Goal: Information Seeking & Learning: Learn about a topic

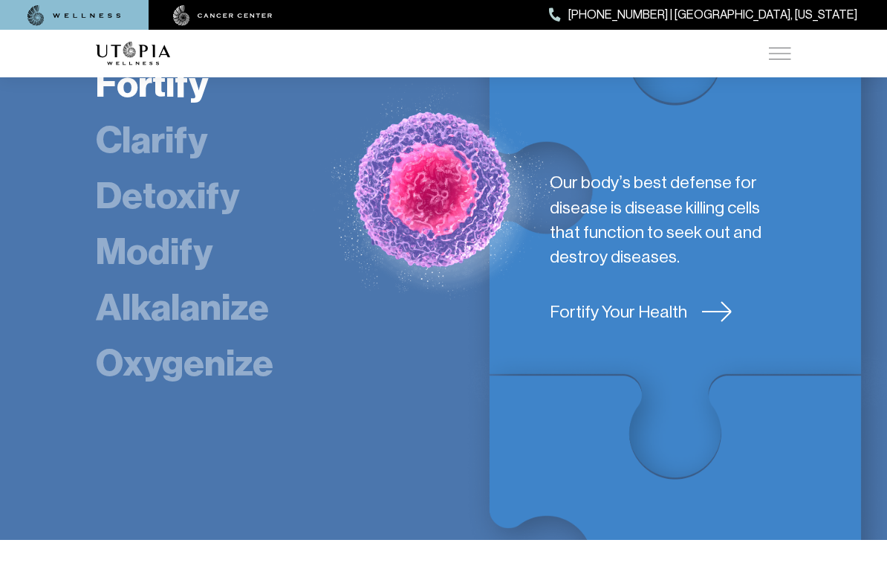
scroll to position [2593, 0]
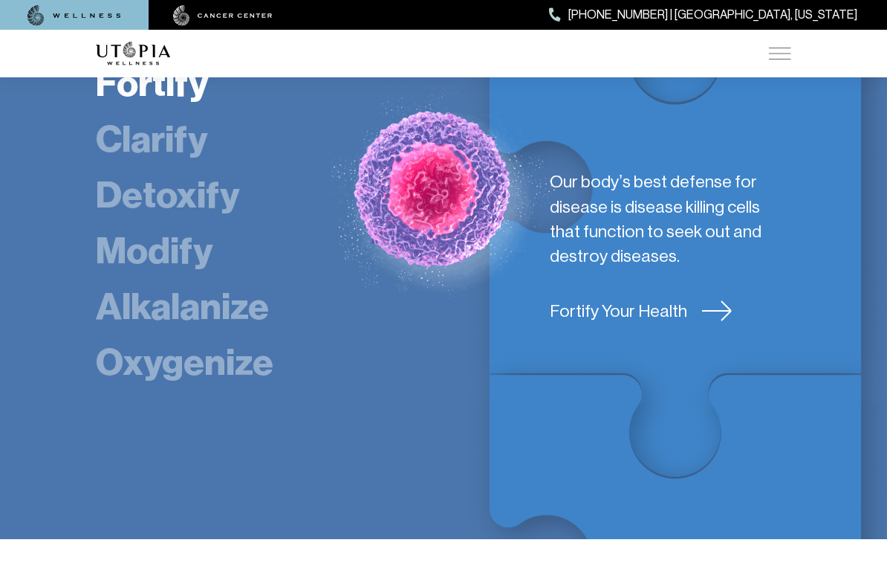
click at [221, 340] on link "Oxygenize" at bounding box center [185, 362] width 178 height 45
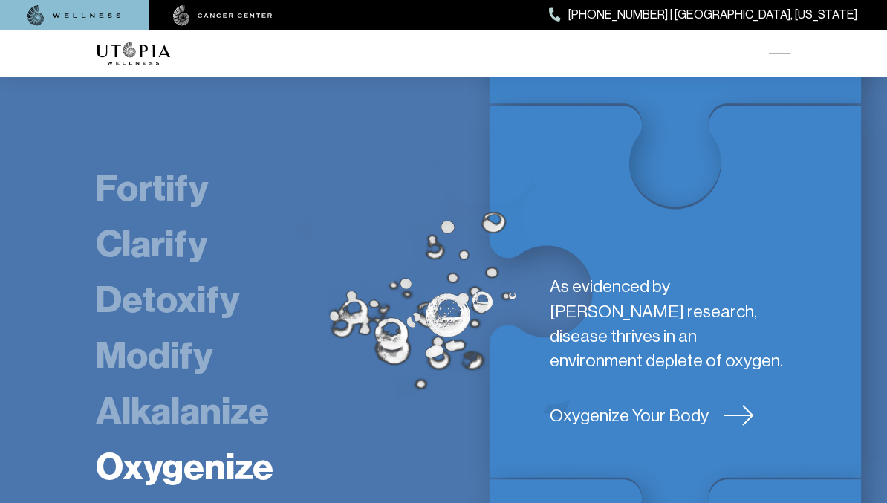
scroll to position [2434, 0]
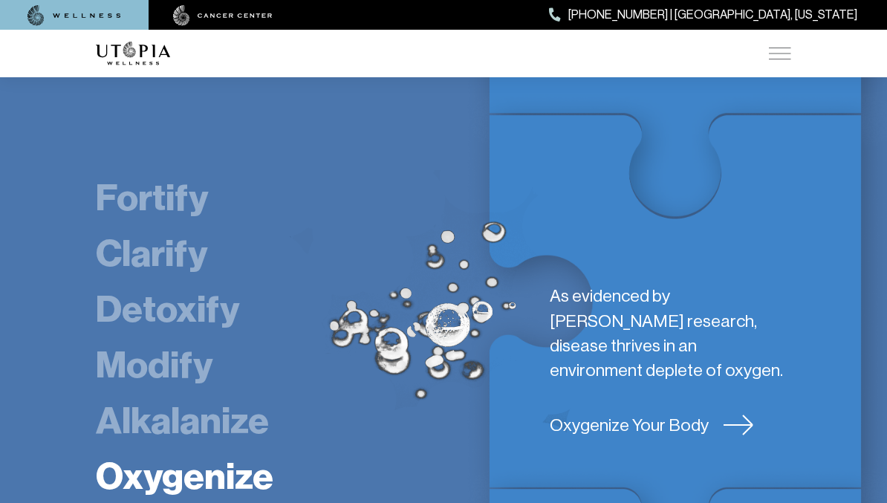
click at [661, 413] on link "Oxygenize Your Body" at bounding box center [671, 425] width 242 height 25
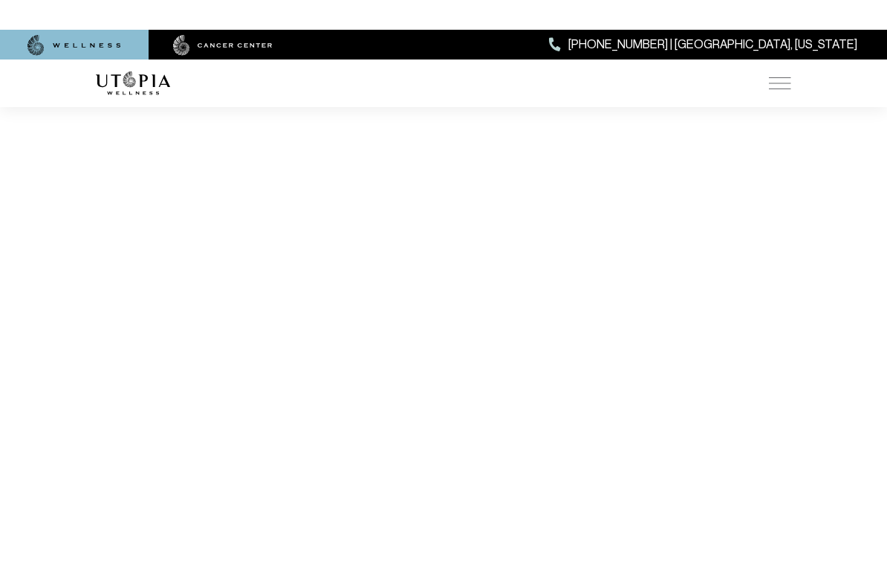
scroll to position [3104, 0]
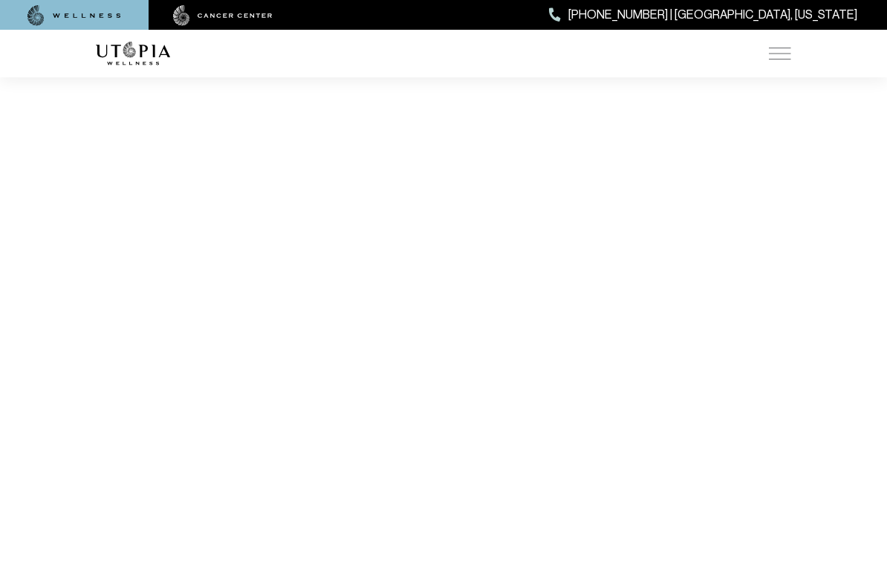
click at [801, 479] on section "Take A Guided Tour of Utopia Wellness" at bounding box center [443, 197] width 887 height 1093
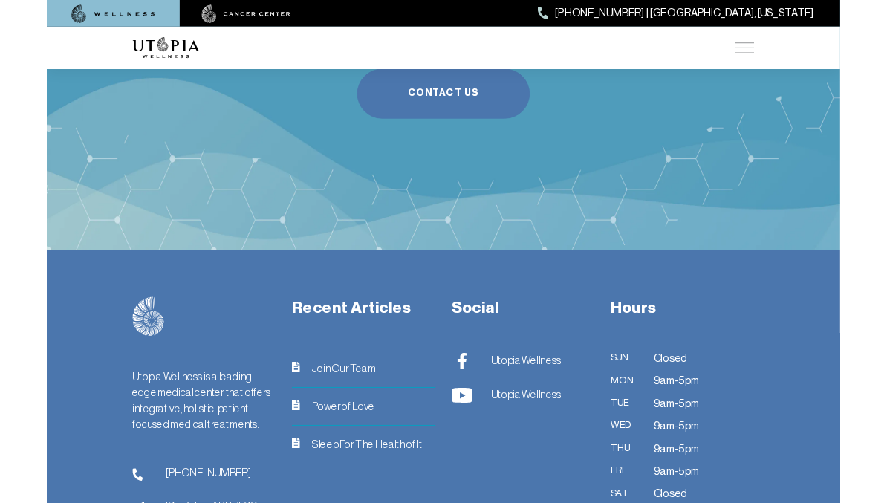
scroll to position [4118, 0]
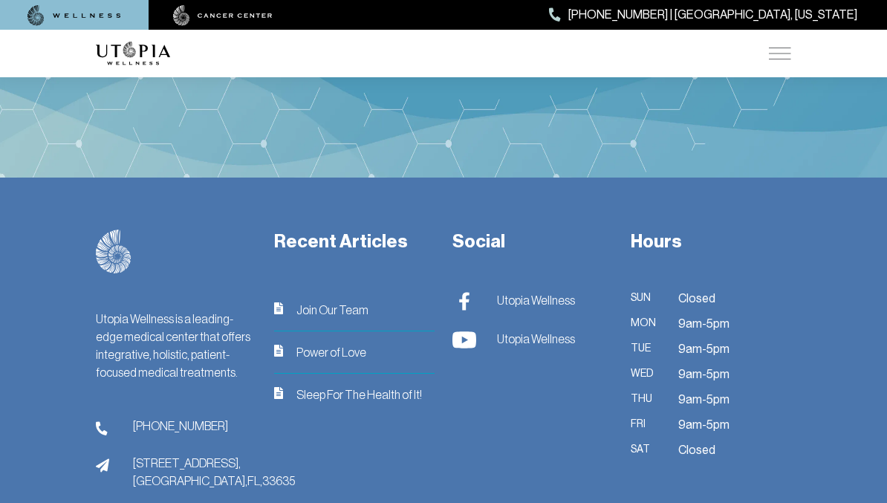
click at [187, 454] on span "[STREET_ADDRESS]" at bounding box center [214, 472] width 162 height 36
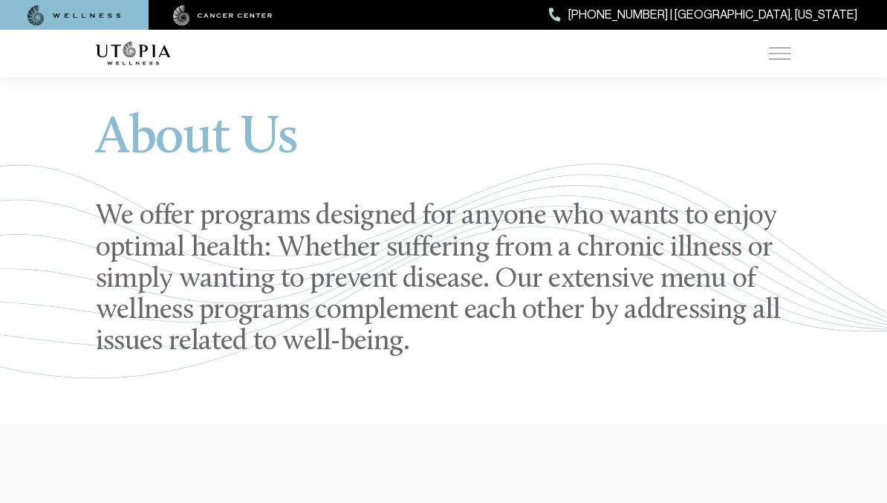
scroll to position [0, 0]
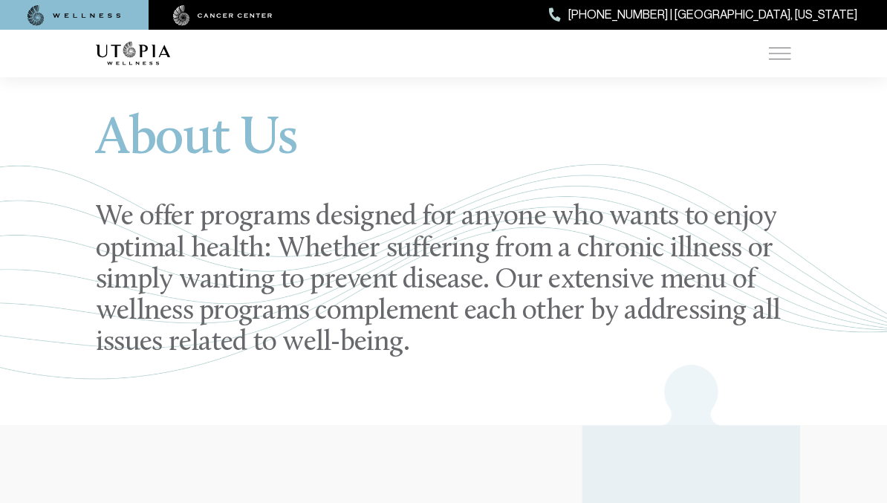
scroll to position [2434, 0]
